Goal: Transaction & Acquisition: Purchase product/service

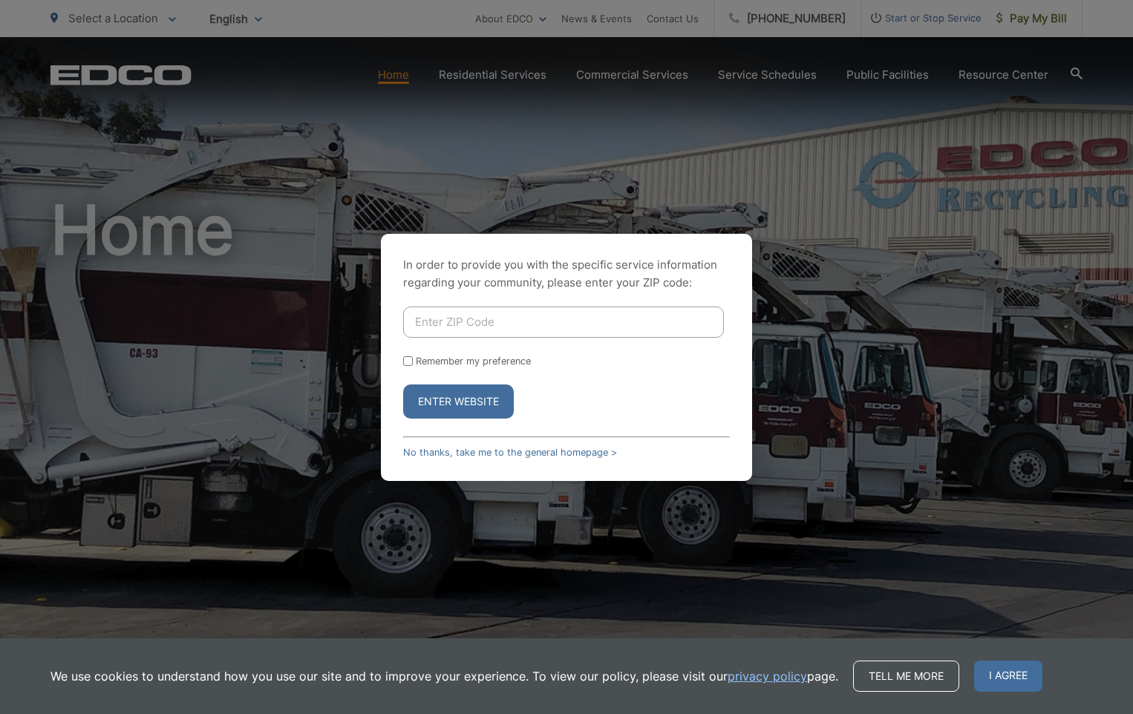
click at [647, 326] on input "Enter ZIP Code" at bounding box center [563, 322] width 321 height 31
type input "91901"
click at [403, 385] on button "Enter Website" at bounding box center [458, 402] width 111 height 34
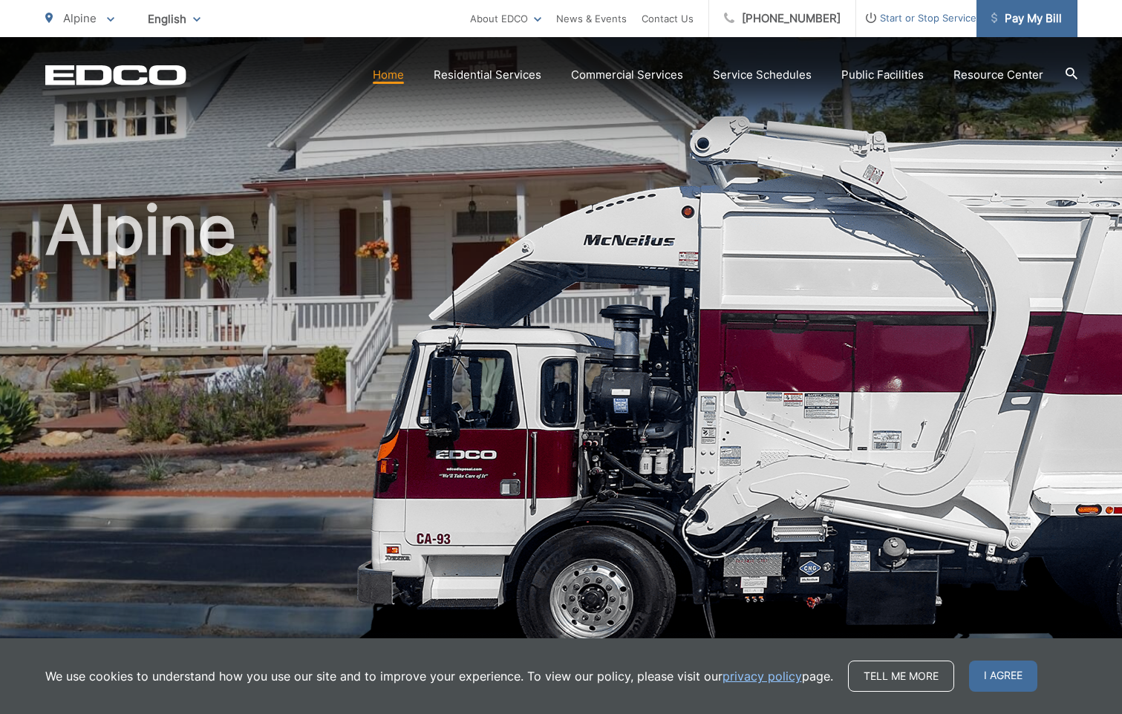
click at [1024, 19] on span "Pay My Bill" at bounding box center [1026, 19] width 71 height 18
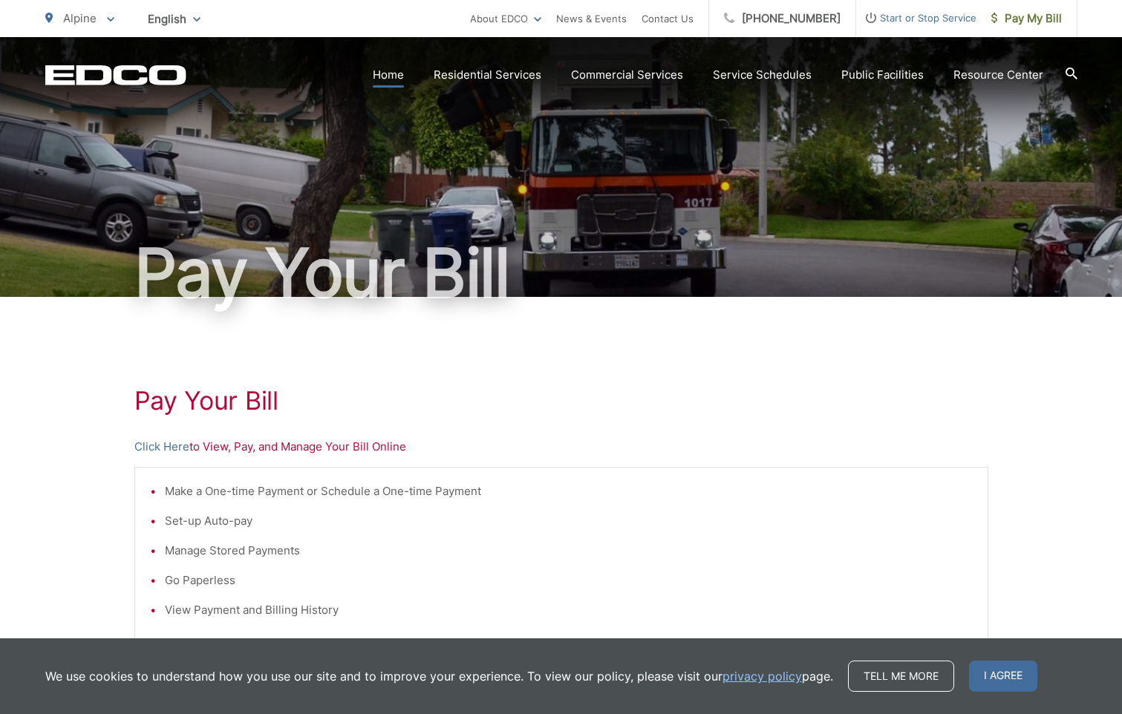
click at [404, 72] on link "Home" at bounding box center [388, 75] width 31 height 18
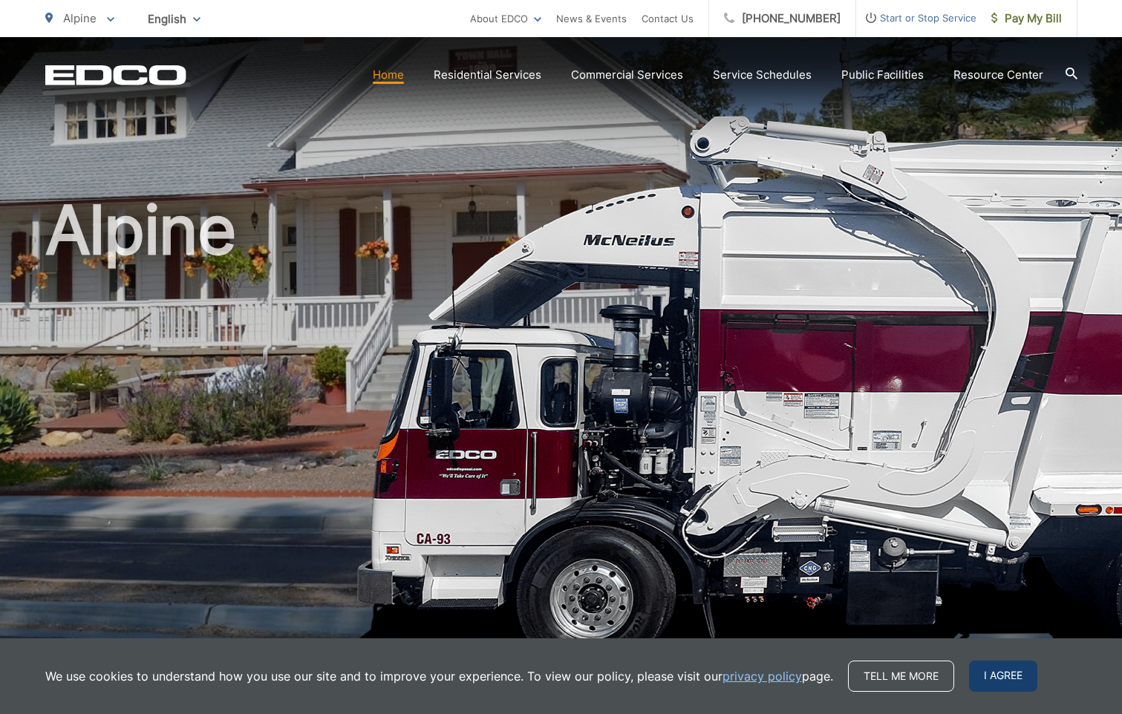
click at [1017, 675] on span "I agree" at bounding box center [1003, 676] width 68 height 31
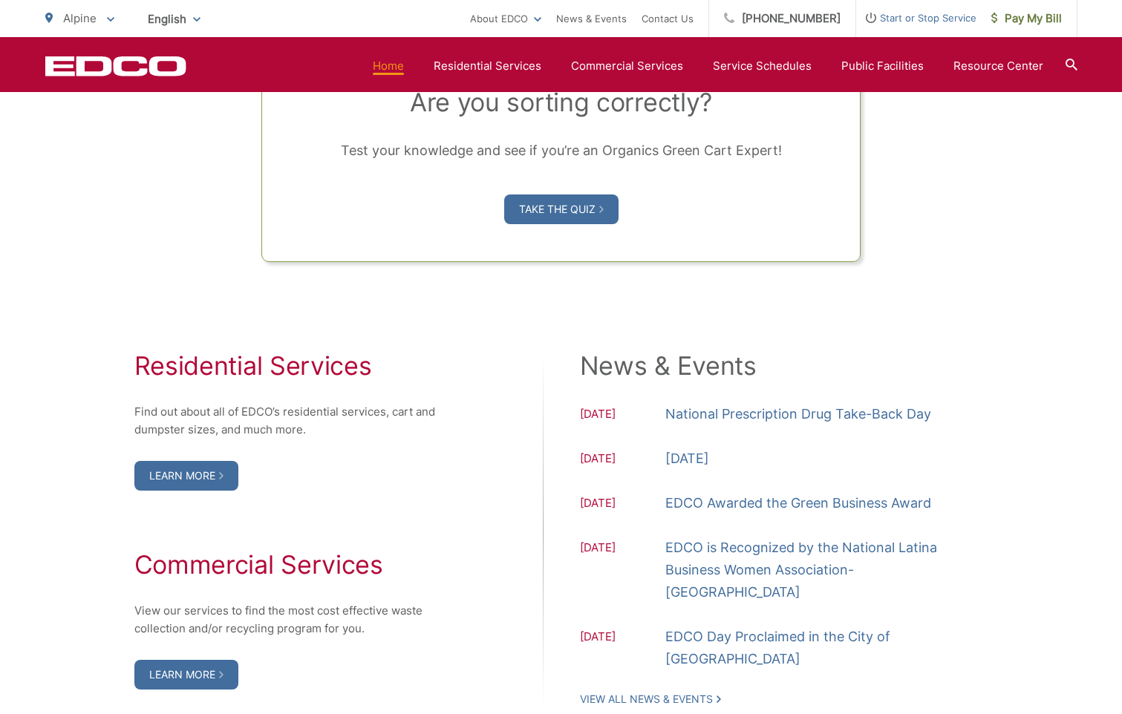
scroll to position [1336, 0]
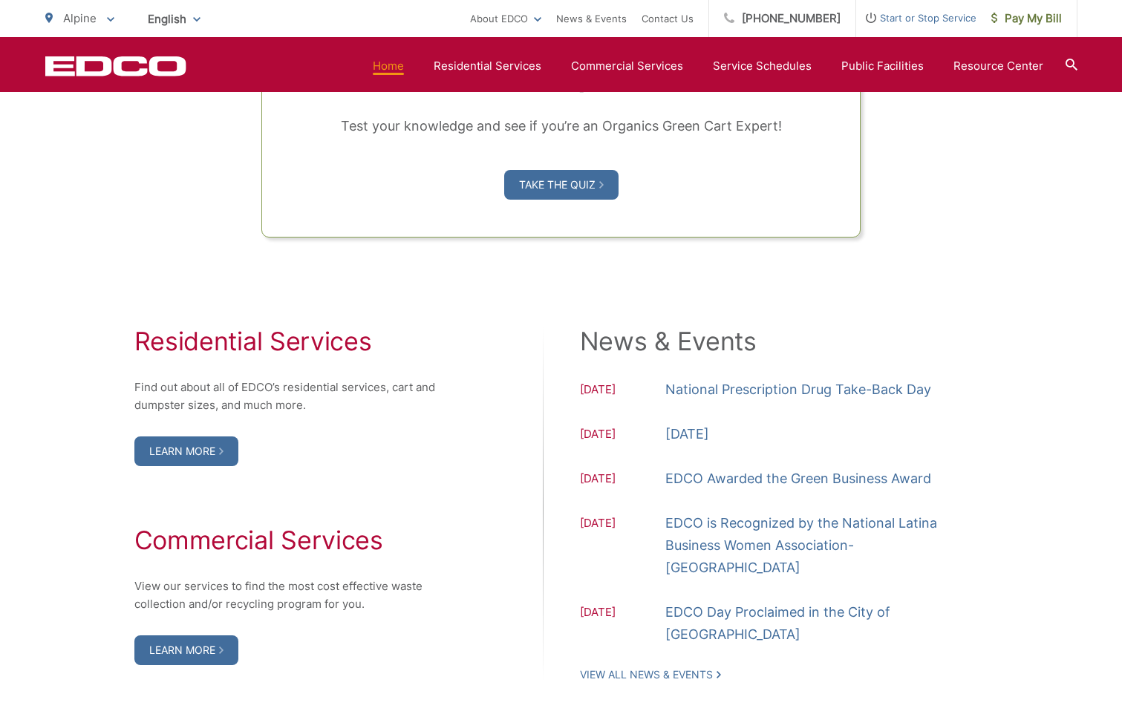
click at [801, 274] on div "Residential Services Find out about all of EDCO’s residential services, cart an…" at bounding box center [561, 504] width 1032 height 533
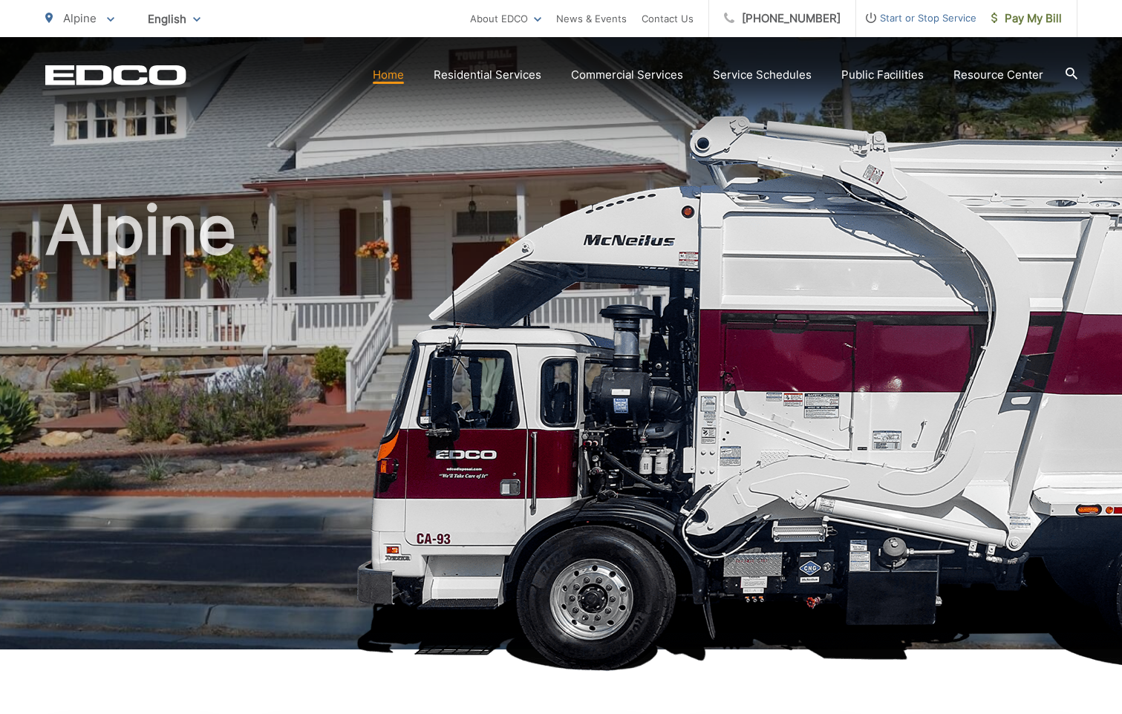
scroll to position [0, 0]
click at [1022, 21] on span "Pay My Bill" at bounding box center [1026, 19] width 71 height 18
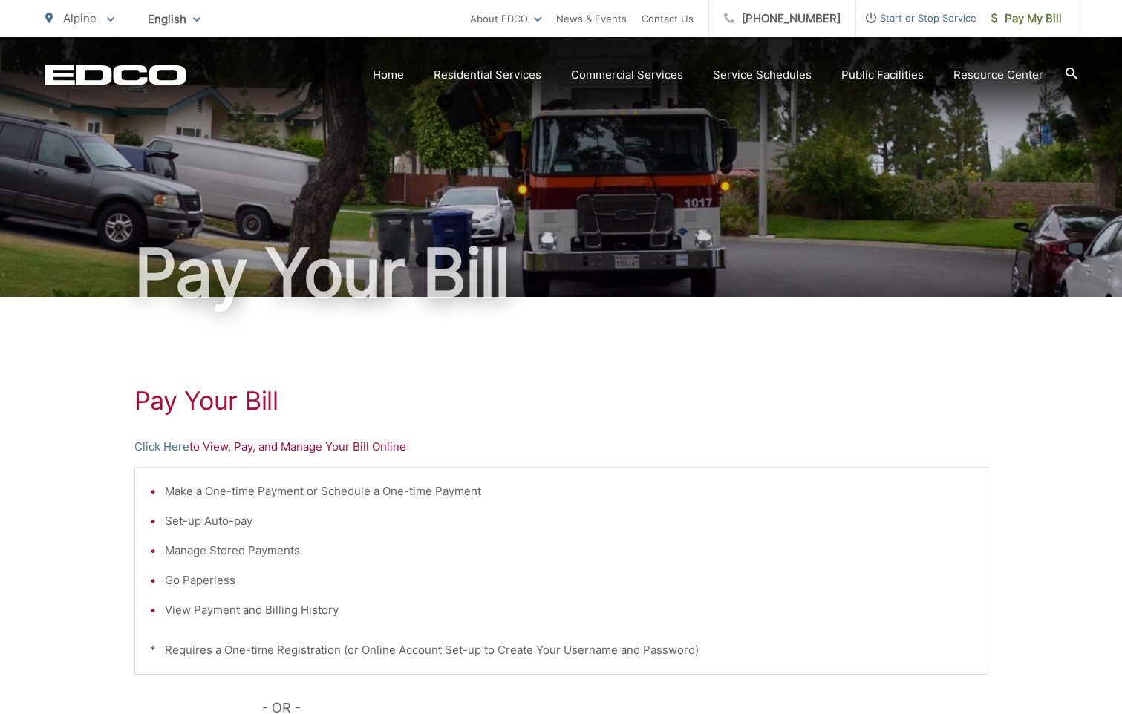
click at [333, 442] on p "Click Here to View, Pay, and Manage Your Bill Online" at bounding box center [561, 447] width 854 height 18
click at [183, 445] on link "Click Here" at bounding box center [161, 447] width 55 height 18
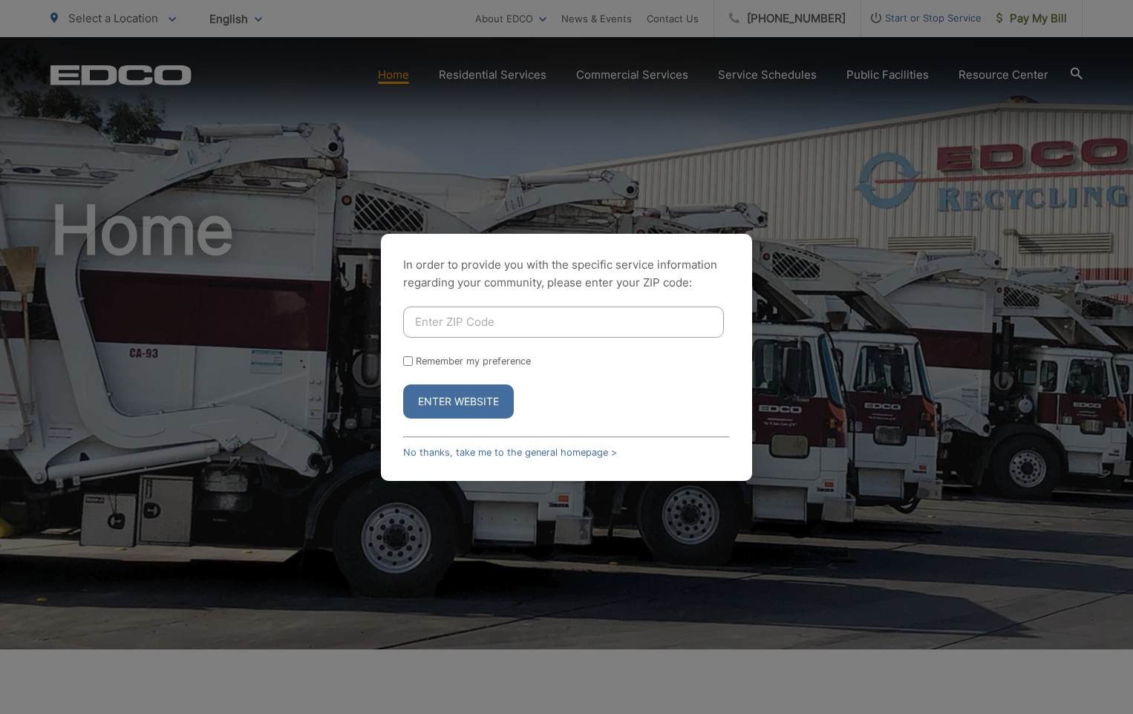
click at [1008, 119] on div "In order to provide you with the specific service information regarding your co…" at bounding box center [566, 357] width 1133 height 714
click at [562, 448] on link "No thanks, take me to the general homepage >" at bounding box center [510, 452] width 214 height 11
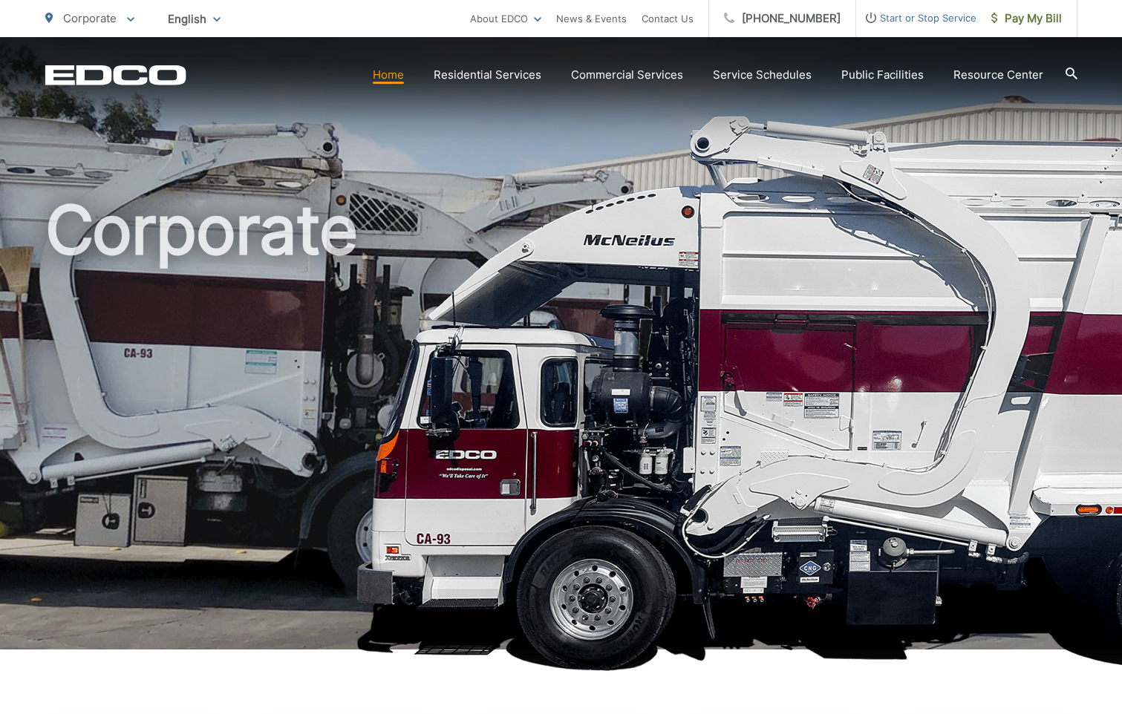
click at [389, 79] on link "Home" at bounding box center [388, 75] width 31 height 18
click at [1018, 20] on span "Pay My Bill" at bounding box center [1026, 19] width 71 height 18
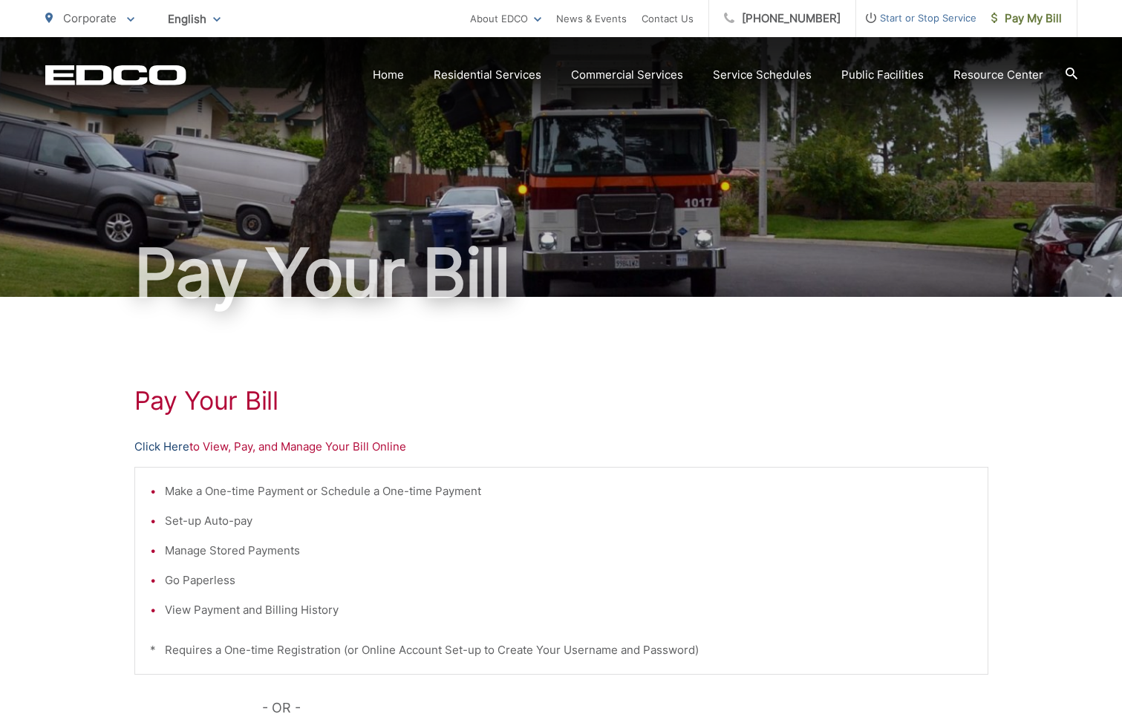
click at [176, 442] on link "Click Here" at bounding box center [161, 447] width 55 height 18
